Goal: Navigation & Orientation: Find specific page/section

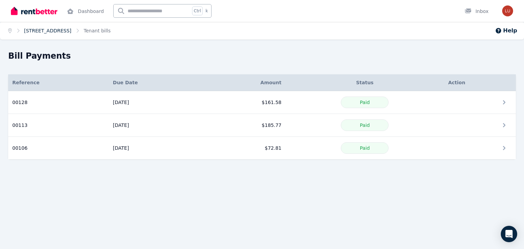
click at [72, 31] on link "[STREET_ADDRESS]" at bounding box center [47, 30] width 47 height 5
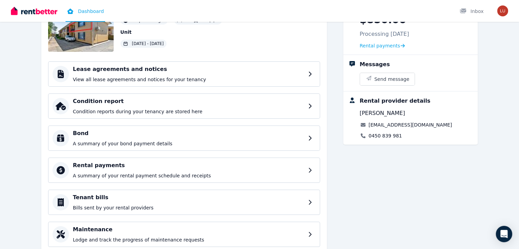
scroll to position [63, 0]
click at [80, 200] on h4 "Tenant bills" at bounding box center [190, 197] width 234 height 8
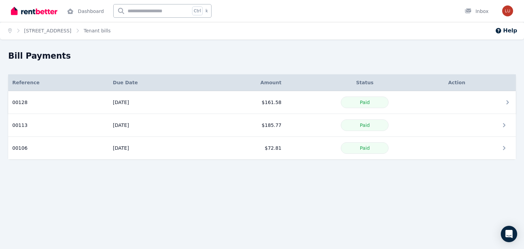
click at [508, 100] on icon at bounding box center [508, 102] width 8 height 8
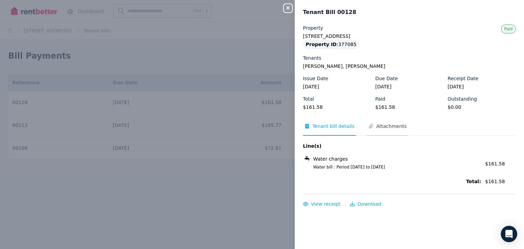
click at [393, 127] on span "Attachments" at bounding box center [391, 126] width 30 height 7
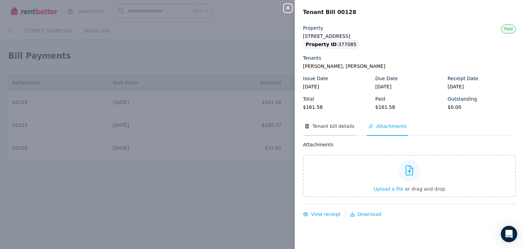
click at [328, 131] on span "Tenant bill details" at bounding box center [329, 129] width 53 height 13
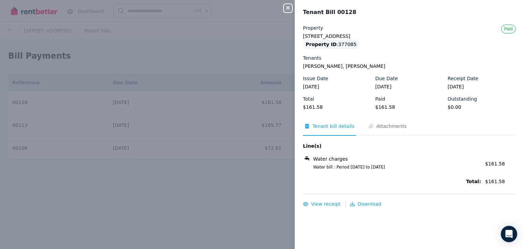
click at [254, 183] on div "Close panel Tenant Bill 00128 Property [STREET_ADDRESS] Property ID : 377085 Te…" at bounding box center [262, 124] width 524 height 249
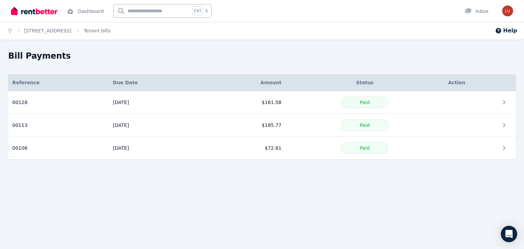
click at [64, 34] on ol "Home [STREET_ADDRESS]" at bounding box center [59, 31] width 119 height 18
click at [63, 33] on link "[STREET_ADDRESS]" at bounding box center [47, 30] width 47 height 5
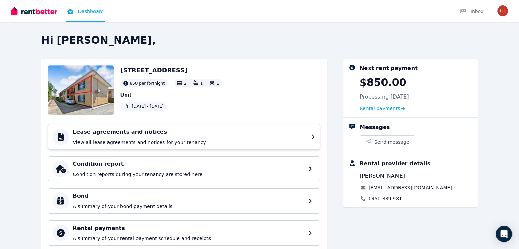
click at [91, 136] on div "Lease agreements and notices View all lease agreements and notices for your ten…" at bounding box center [190, 137] width 234 height 18
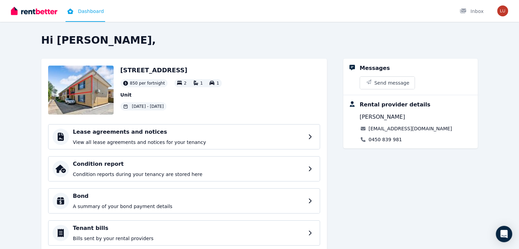
scroll to position [47, 0]
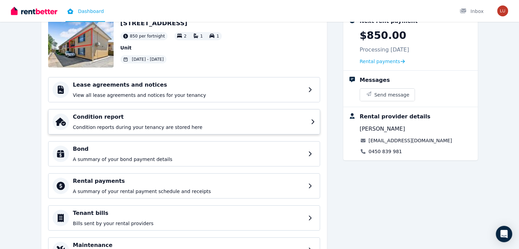
click at [99, 119] on h4 "Condition report" at bounding box center [190, 117] width 234 height 8
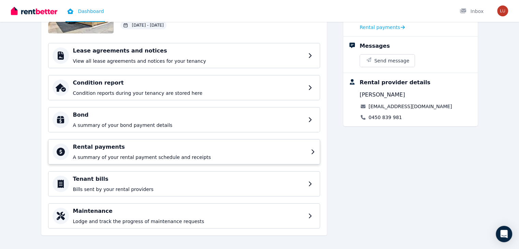
scroll to position [86, 0]
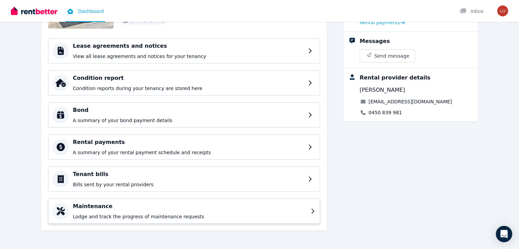
click at [117, 215] on p "Lodge and track the progress of maintenance requests" at bounding box center [190, 216] width 234 height 7
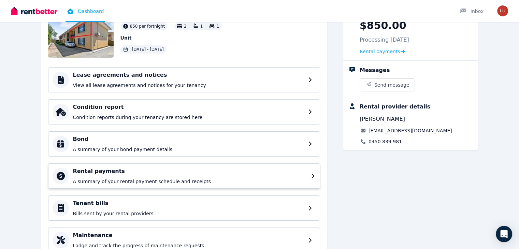
scroll to position [86, 0]
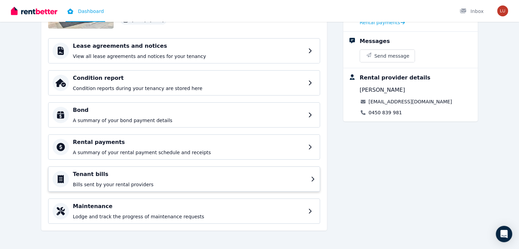
click at [89, 181] on p "Bills sent by your rental providers" at bounding box center [190, 184] width 234 height 7
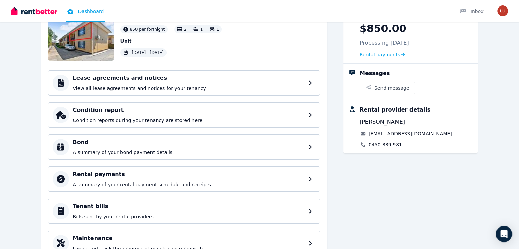
scroll to position [83, 0]
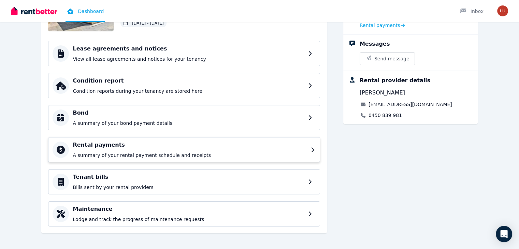
click at [79, 145] on h4 "Rental payments" at bounding box center [190, 145] width 234 height 8
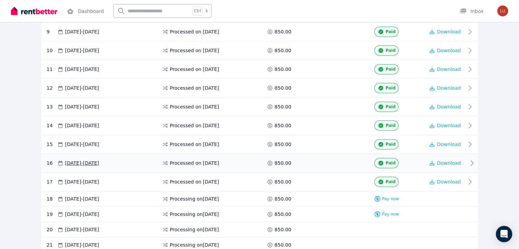
scroll to position [364, 0]
